Goal: Use online tool/utility

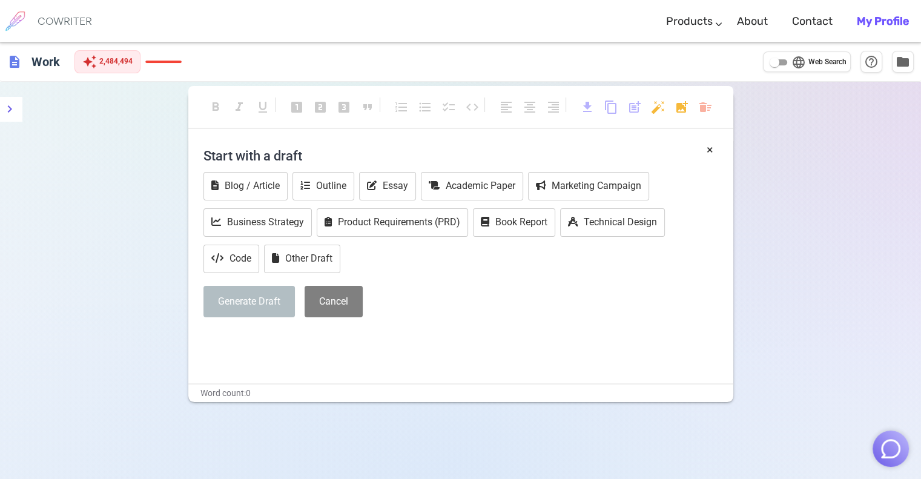
click at [893, 447] on img "button" at bounding box center [890, 448] width 23 height 23
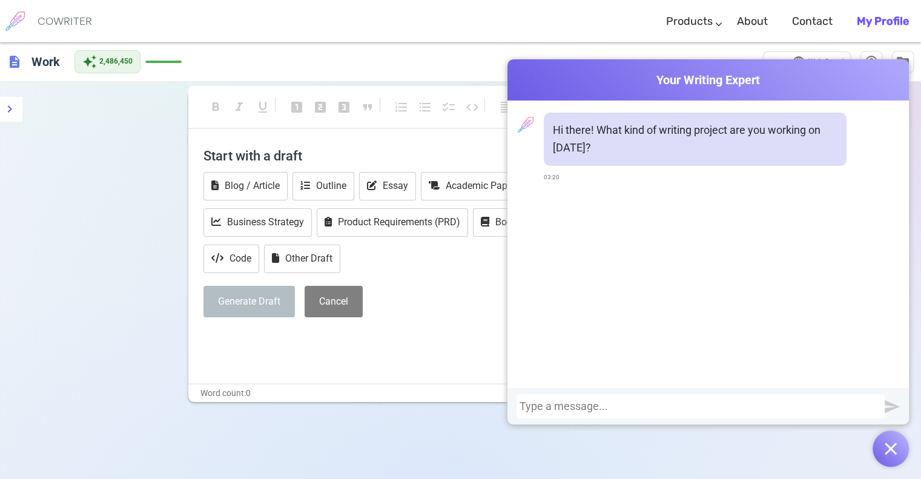
click at [807, 405] on div at bounding box center [700, 406] width 362 height 12
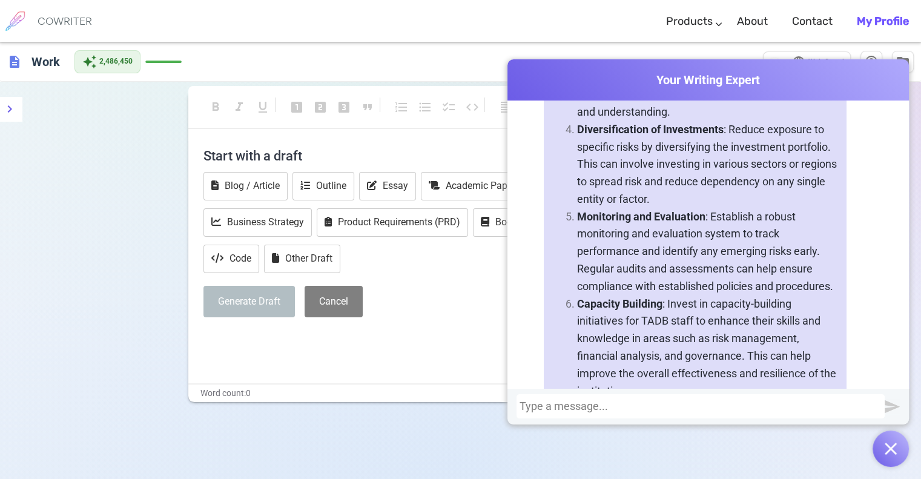
scroll to position [722, 0]
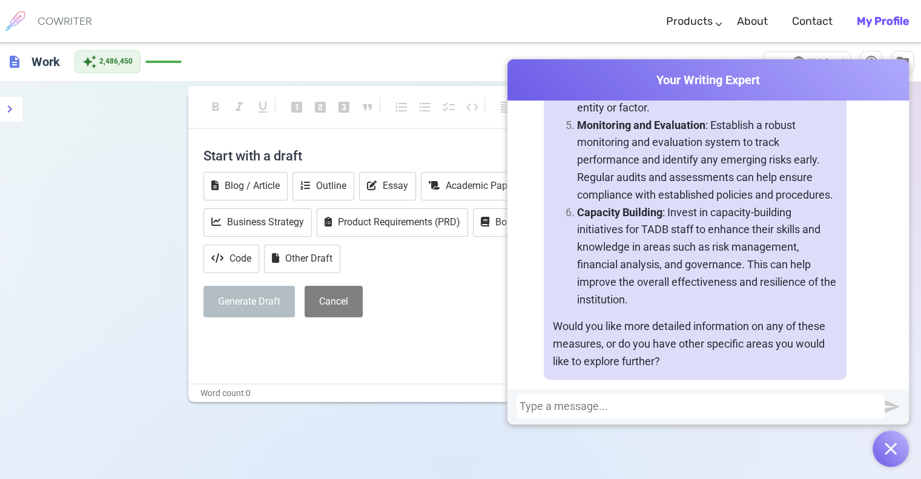
click at [625, 407] on div at bounding box center [700, 406] width 362 height 12
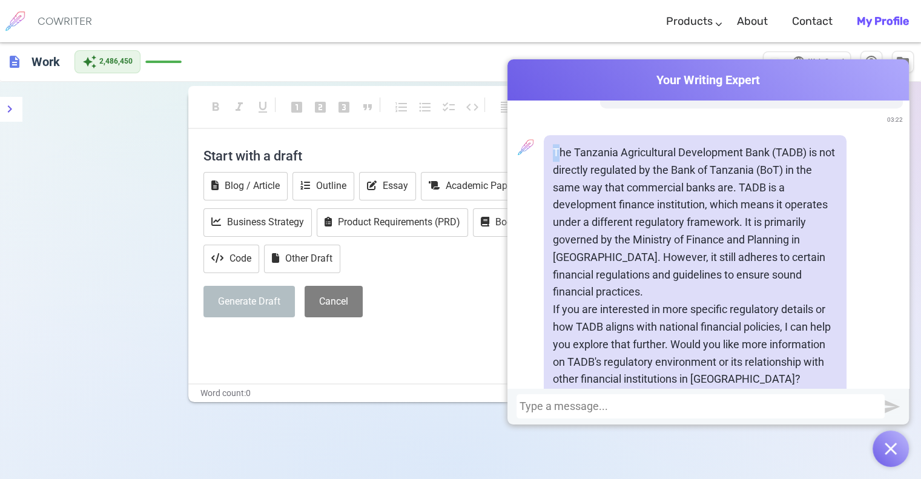
scroll to position [1070, 0]
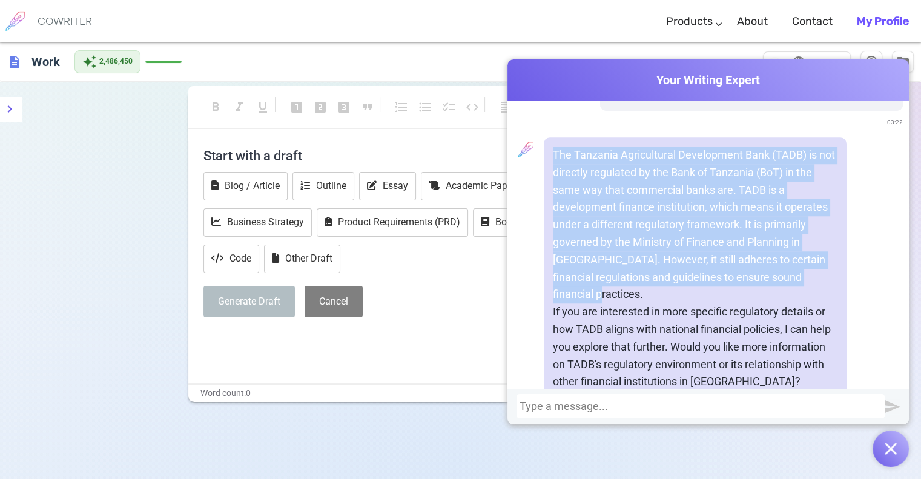
drag, startPoint x: 550, startPoint y: 108, endPoint x: 809, endPoint y: 255, distance: 297.9
click at [809, 255] on div "The Tanzania Agricultural Development Bank (TADB) is not directly regulated by …" at bounding box center [695, 268] width 303 height 262
copy p "The Tanzania Agricultural Development Bank (TADB) is not directly regulated by …"
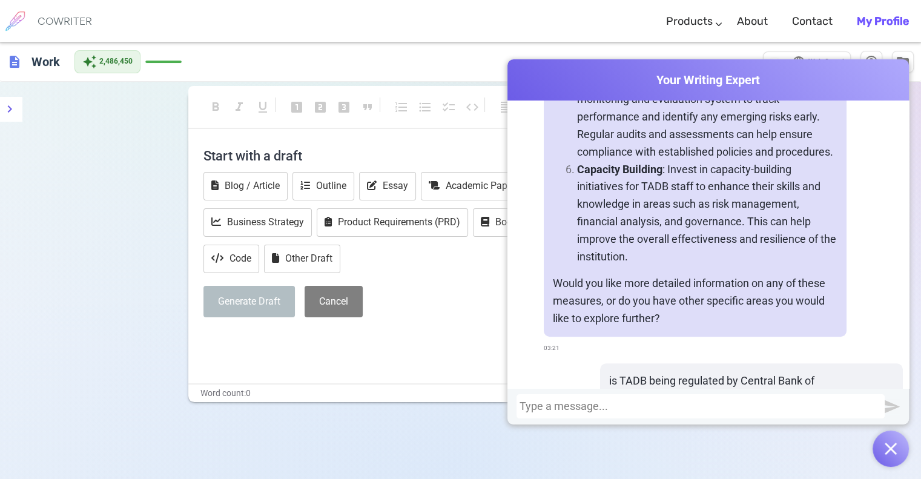
scroll to position [767, 0]
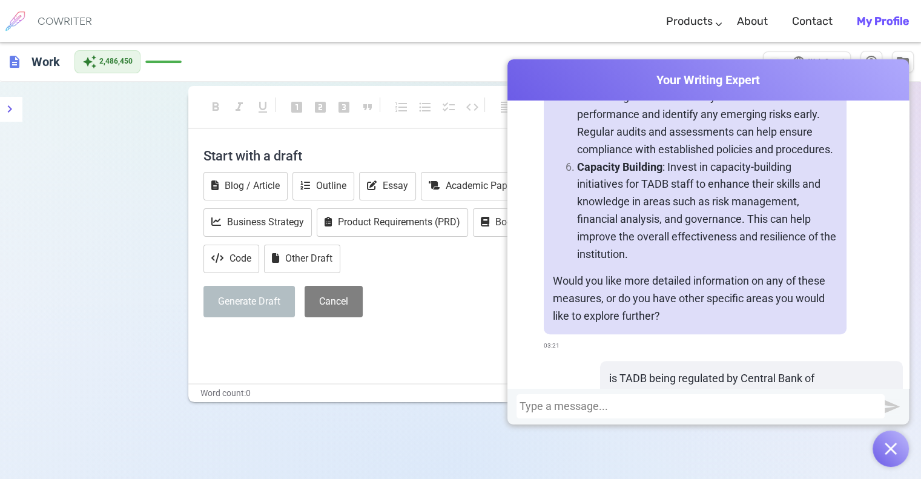
click at [530, 404] on div at bounding box center [700, 406] width 362 height 12
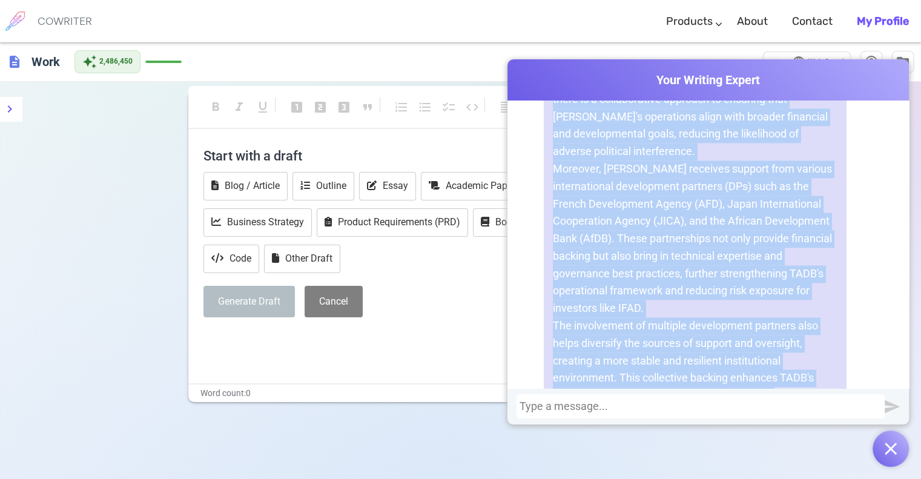
scroll to position [1913, 0]
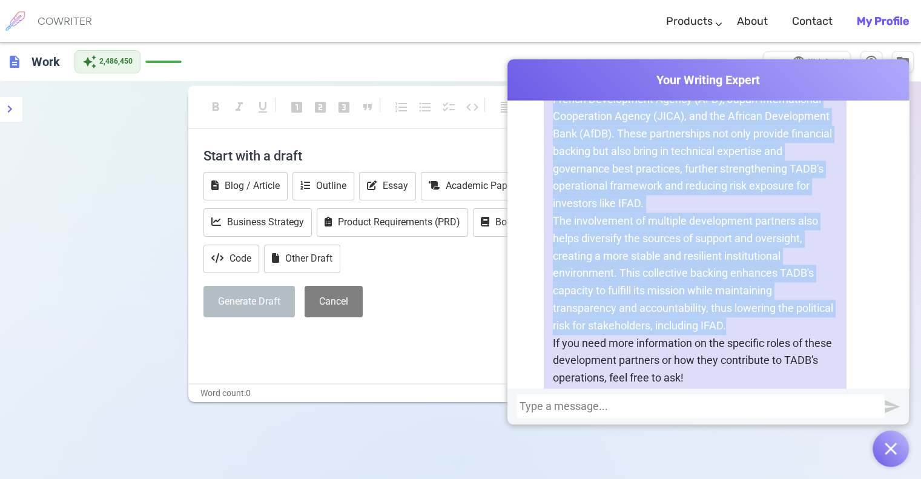
drag, startPoint x: 548, startPoint y: 188, endPoint x: 751, endPoint y: 289, distance: 226.3
click at [751, 289] on div "Certainly! Here's a more detailed explanation: Yes, the Tanzania Agricultural D…" at bounding box center [695, 73] width 303 height 646
copy div "The Ministry of Finance, being a client of the International Fund for Agricultu…"
